Goal: Navigation & Orientation: Find specific page/section

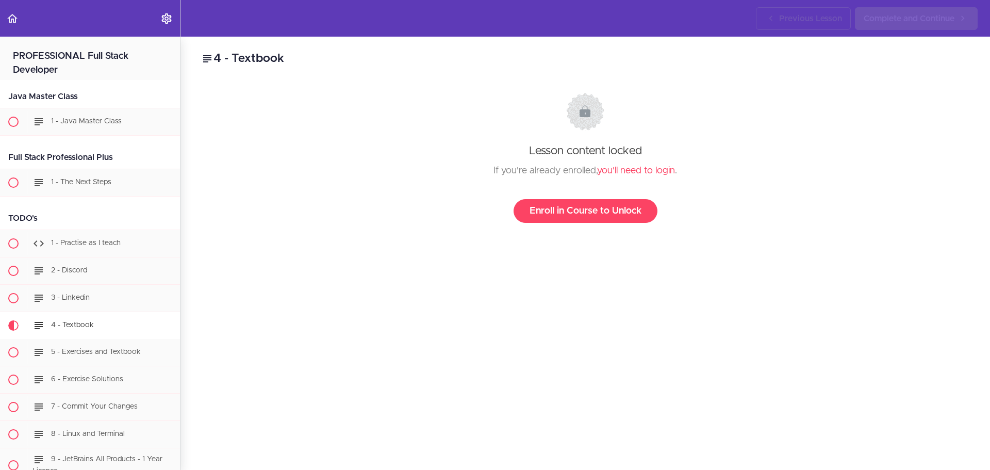
scroll to position [270, 0]
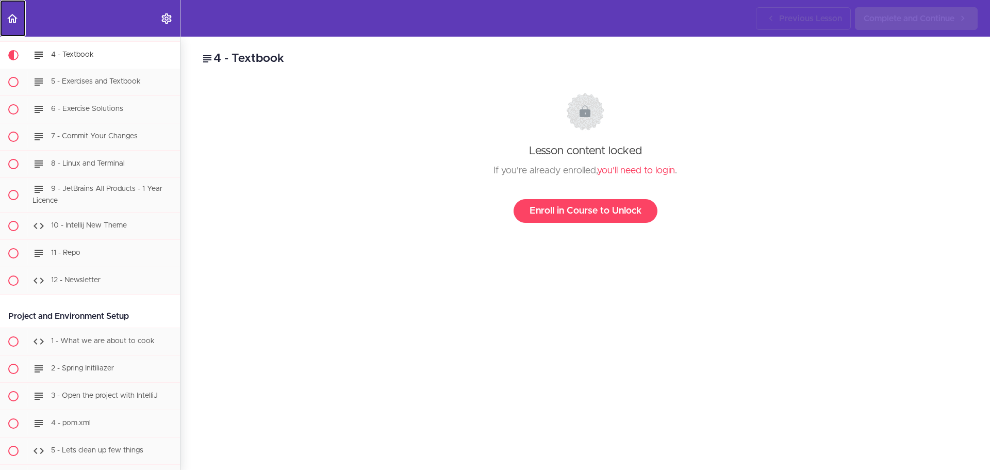
click at [11, 18] on icon "Back to course curriculum" at bounding box center [12, 18] width 12 height 12
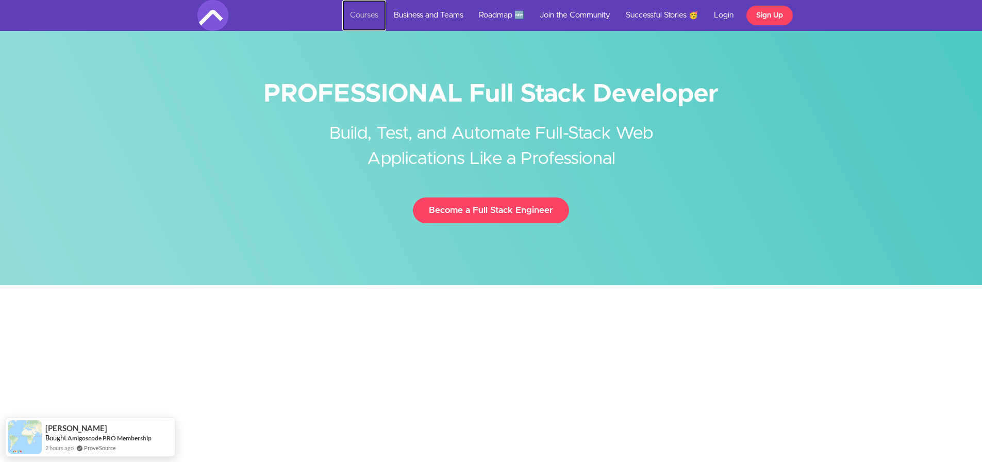
click at [365, 17] on link "Courses" at bounding box center [364, 15] width 44 height 31
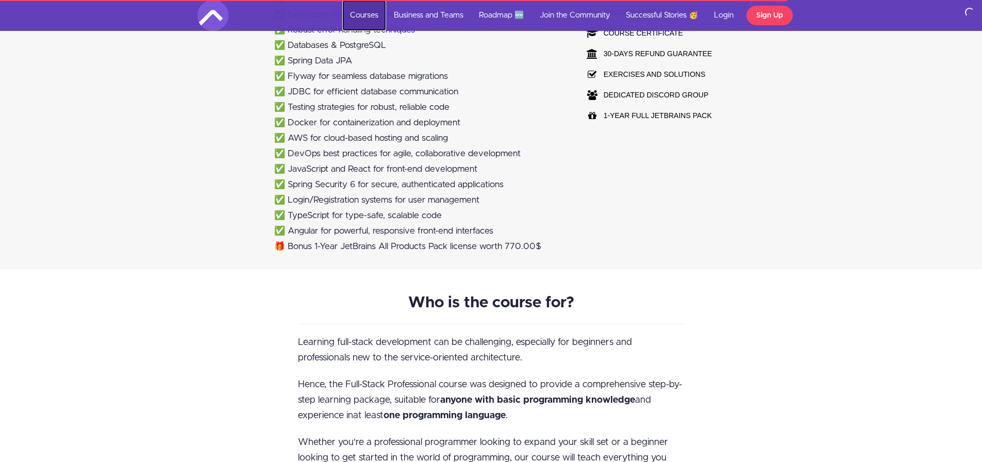
scroll to position [825, 0]
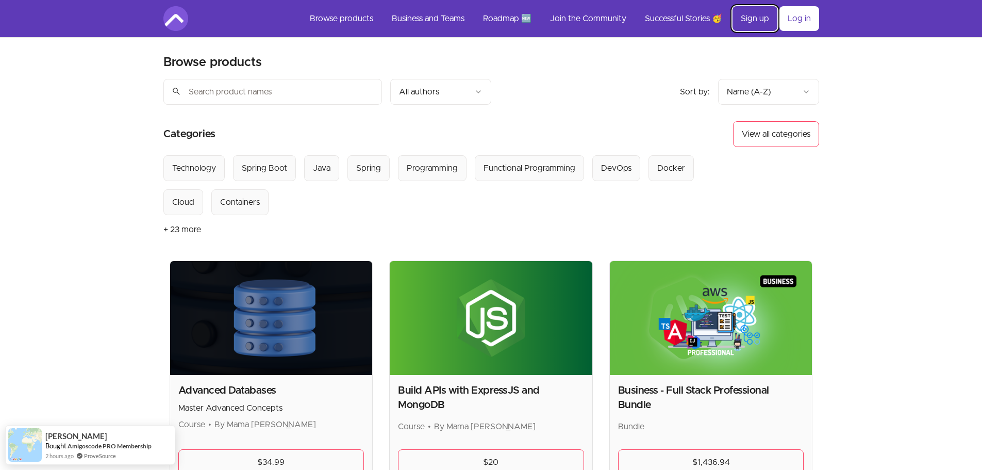
click at [758, 18] on link "Sign up" at bounding box center [755, 18] width 45 height 25
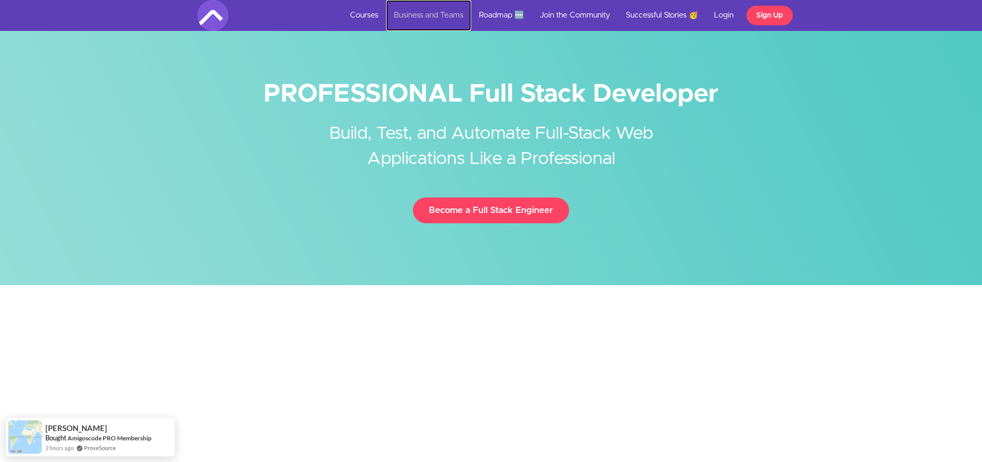
click at [423, 15] on link "Business and Teams" at bounding box center [428, 15] width 85 height 31
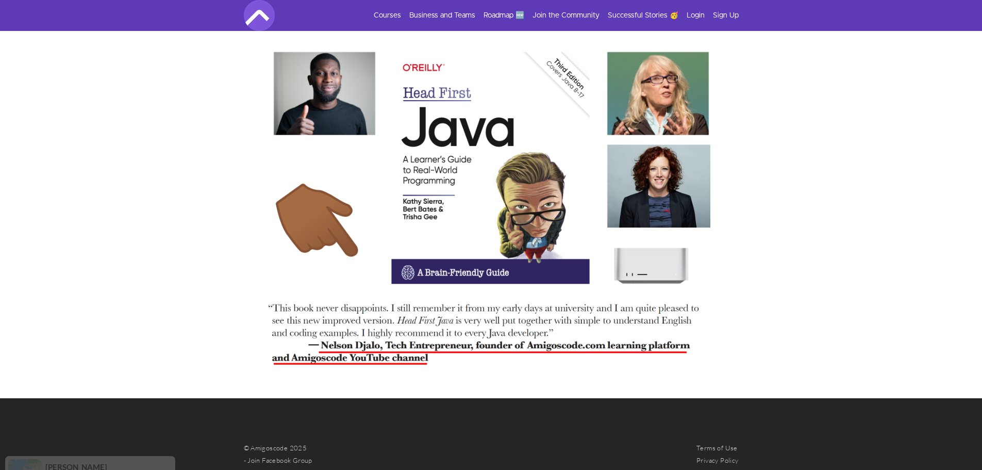
scroll to position [2269, 0]
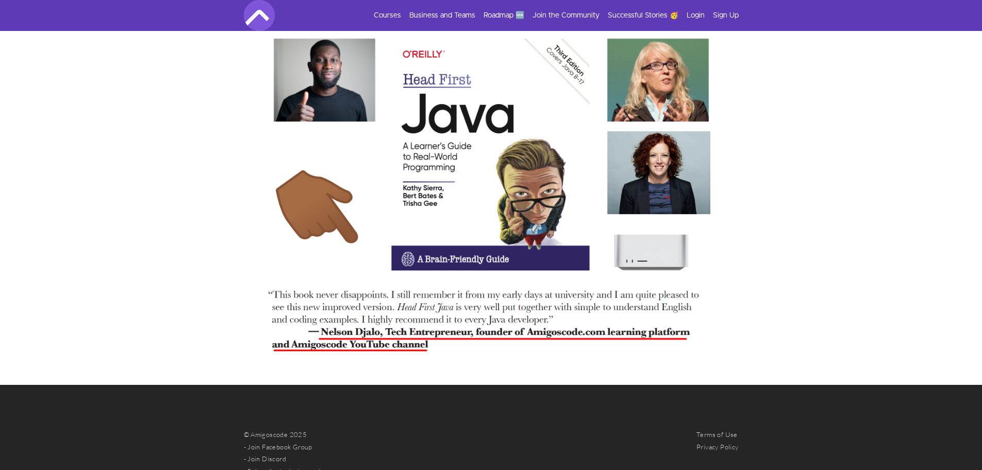
click at [345, 336] on img at bounding box center [491, 193] width 495 height 342
